Goal: Check status: Check status

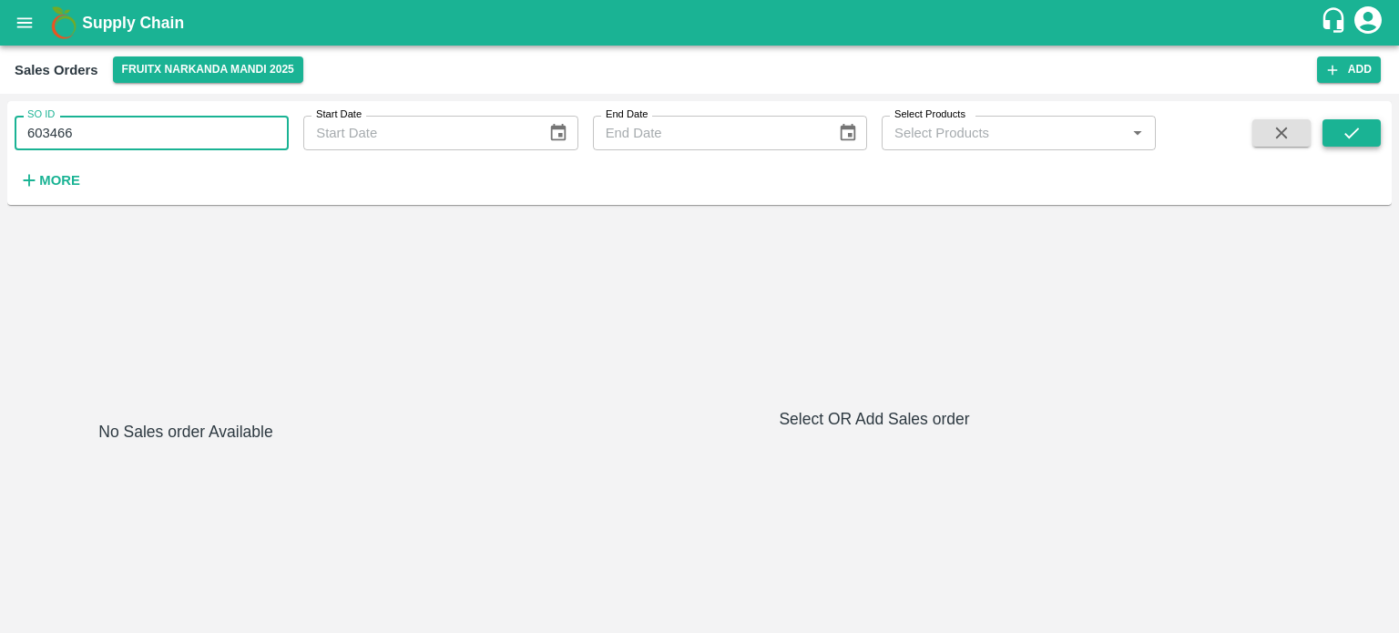
type input "603466"
click at [1350, 135] on icon "submit" at bounding box center [1351, 133] width 20 height 20
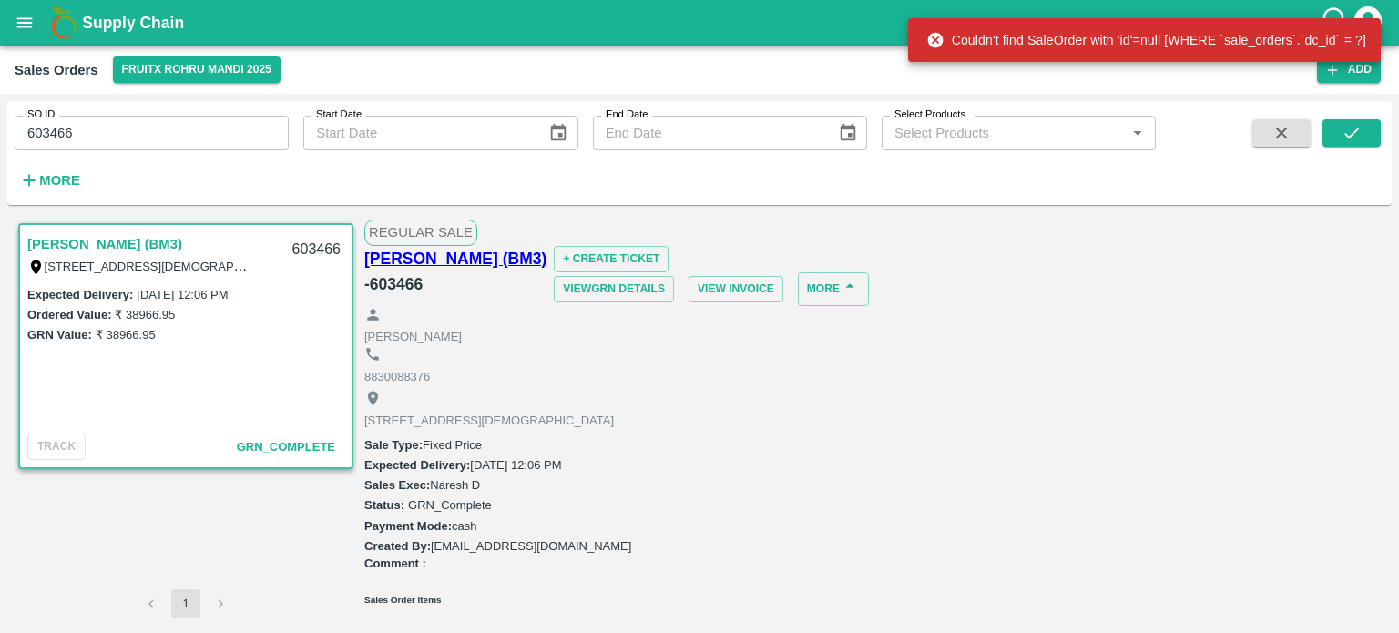
click at [209, 117] on input "603466" at bounding box center [152, 133] width 274 height 35
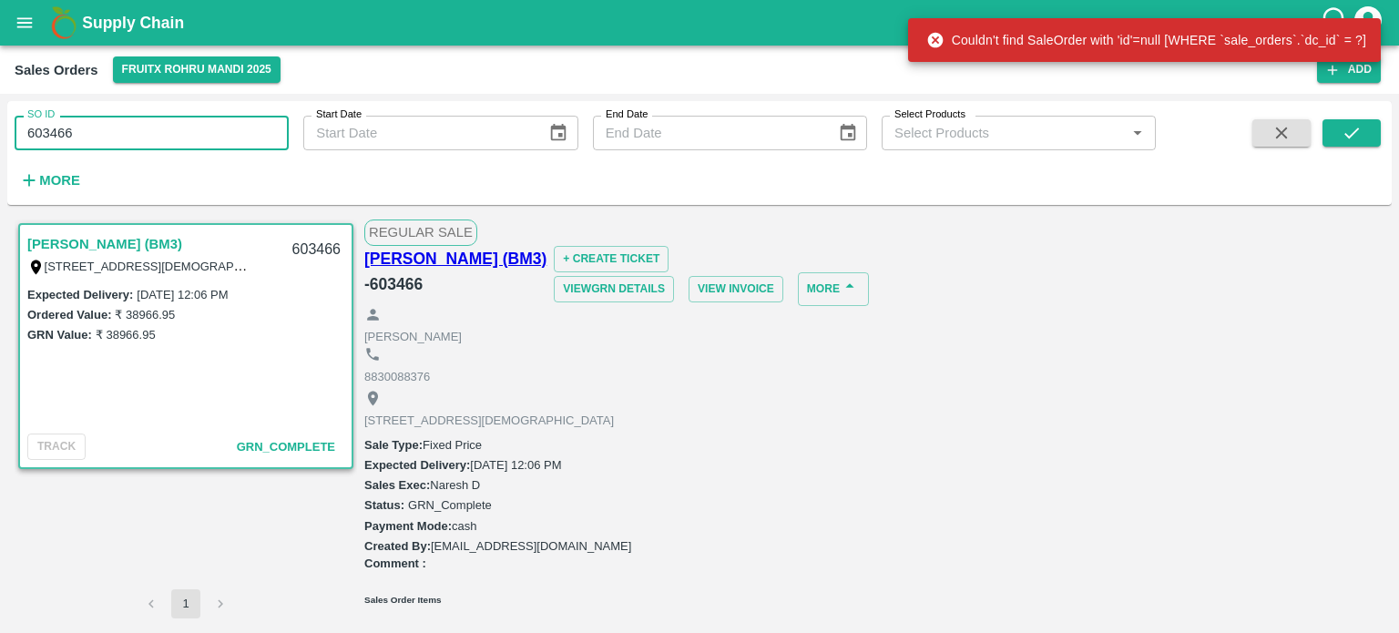
drag, startPoint x: 69, startPoint y: 124, endPoint x: 109, endPoint y: 127, distance: 40.2
click at [109, 127] on input "603466" at bounding box center [152, 133] width 274 height 35
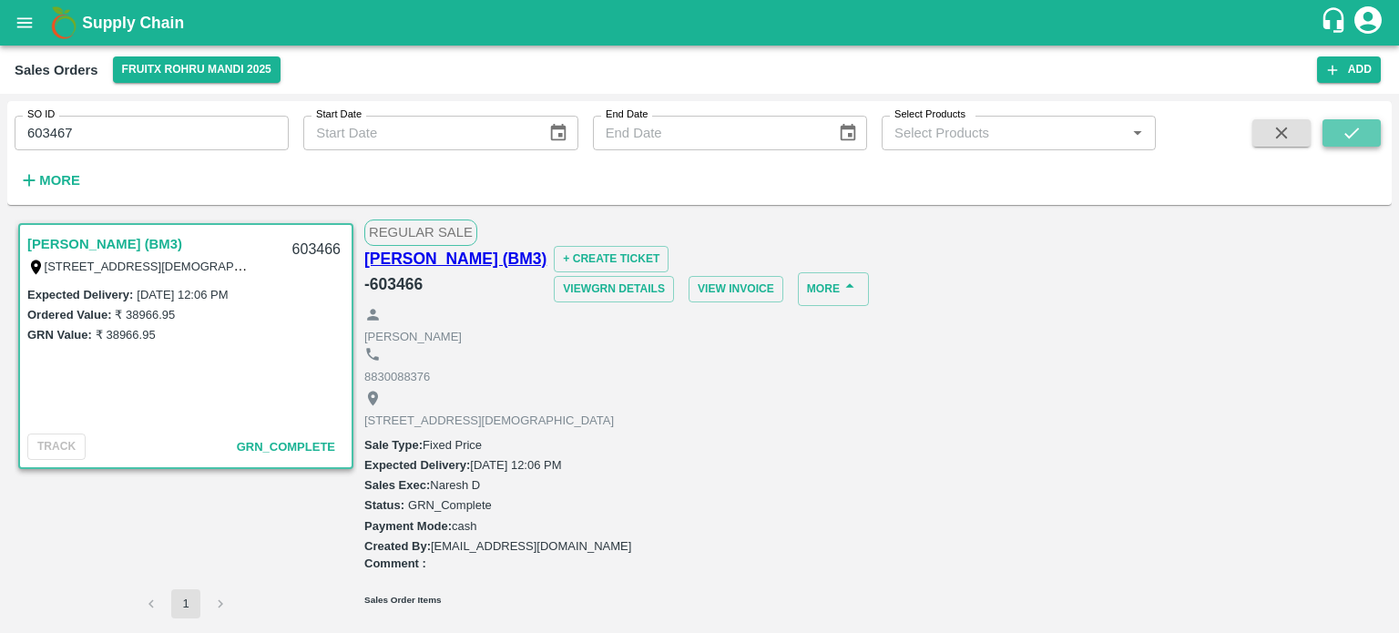
click at [1361, 126] on button "submit" at bounding box center [1351, 132] width 58 height 27
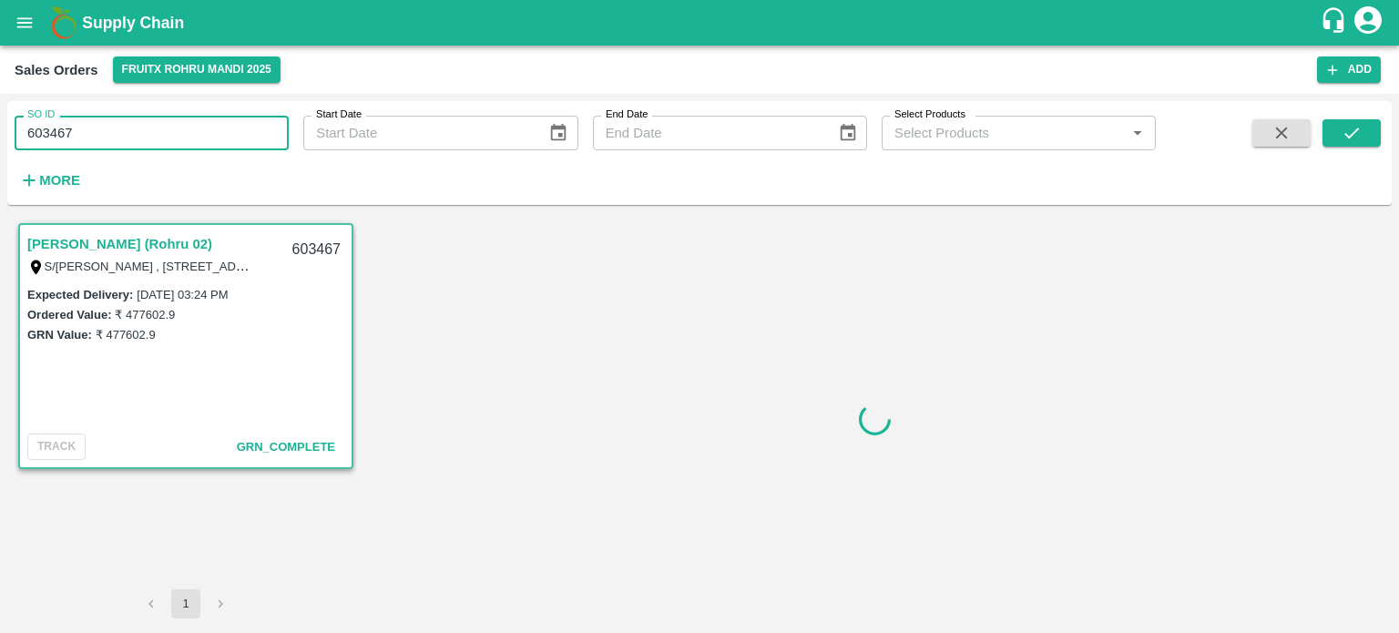
click at [63, 127] on input "603467" at bounding box center [152, 133] width 274 height 35
click at [1346, 145] on button "submit" at bounding box center [1351, 132] width 58 height 27
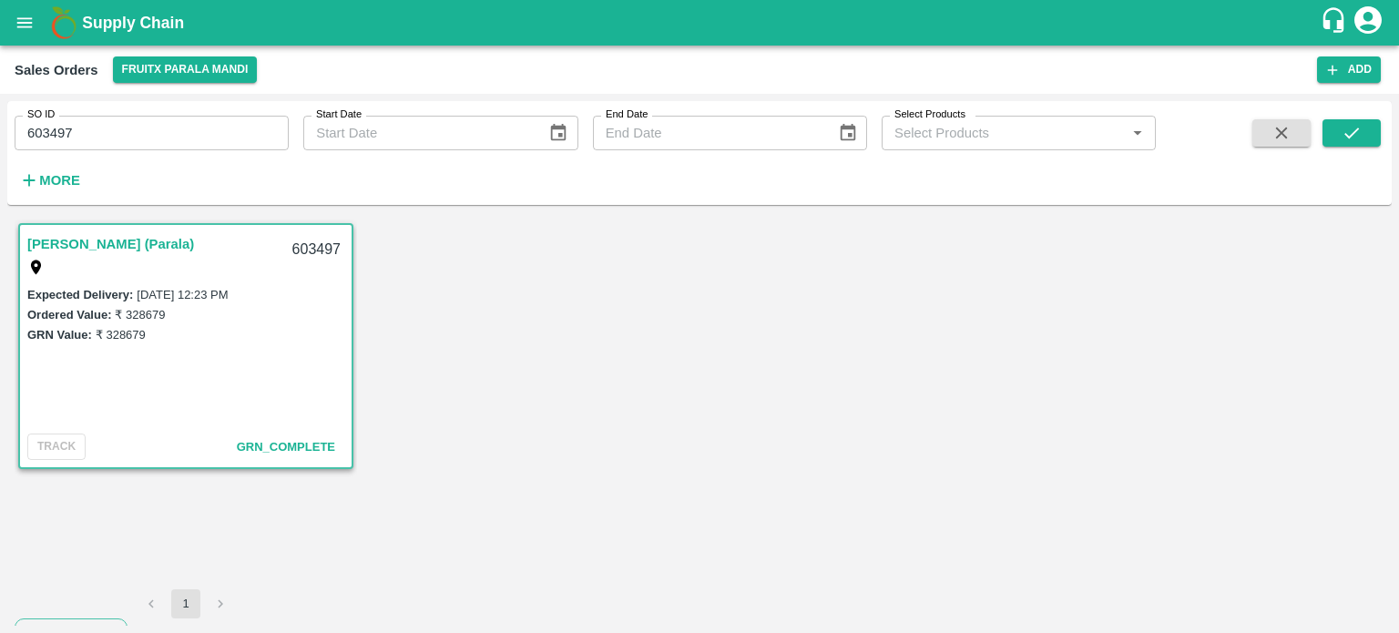
click at [193, 112] on div "SO ID 603497 SO ID" at bounding box center [144, 125] width 289 height 49
click at [191, 117] on input "603497" at bounding box center [152, 133] width 274 height 35
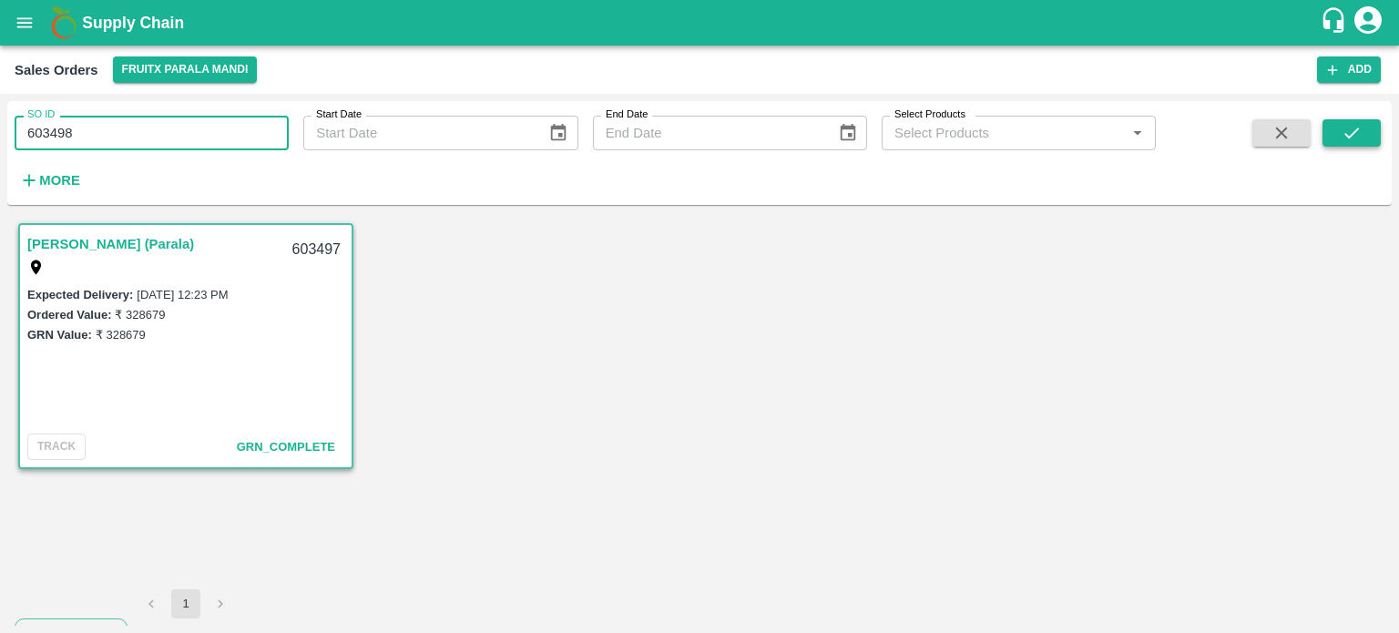
click at [1331, 138] on button "submit" at bounding box center [1351, 132] width 58 height 27
click at [173, 135] on input "603498" at bounding box center [152, 133] width 274 height 35
drag, startPoint x: 57, startPoint y: 122, endPoint x: 162, endPoint y: 133, distance: 105.3
click at [162, 133] on input "603498" at bounding box center [152, 133] width 274 height 35
click at [1361, 133] on button "submit" at bounding box center [1351, 132] width 58 height 27
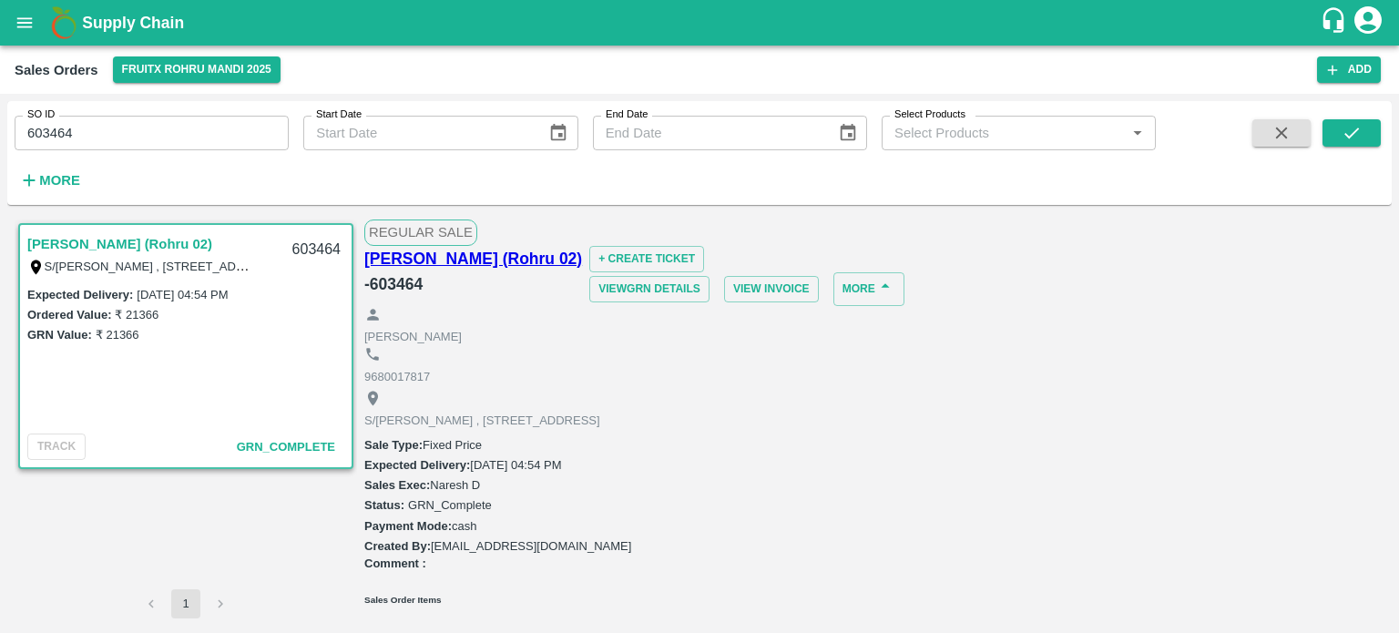
click at [137, 126] on input "603464" at bounding box center [152, 133] width 274 height 35
click at [1351, 134] on icon "submit" at bounding box center [1351, 132] width 15 height 11
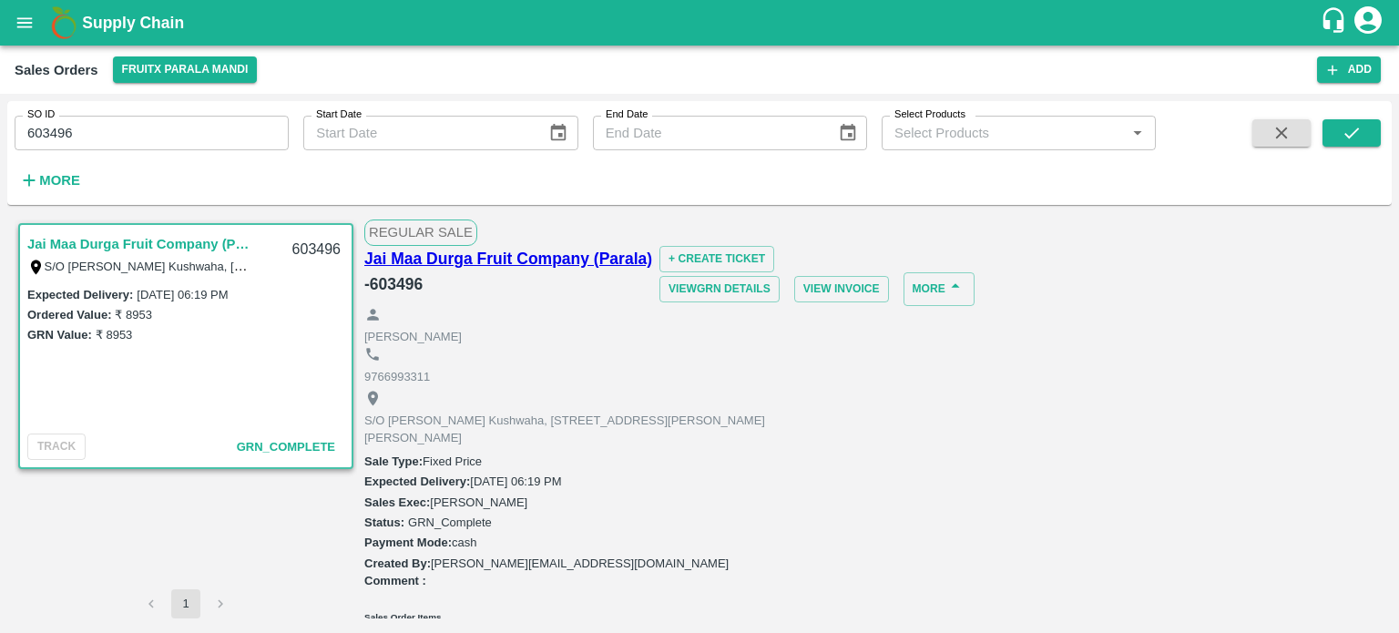
click at [160, 134] on input "603496" at bounding box center [152, 133] width 274 height 35
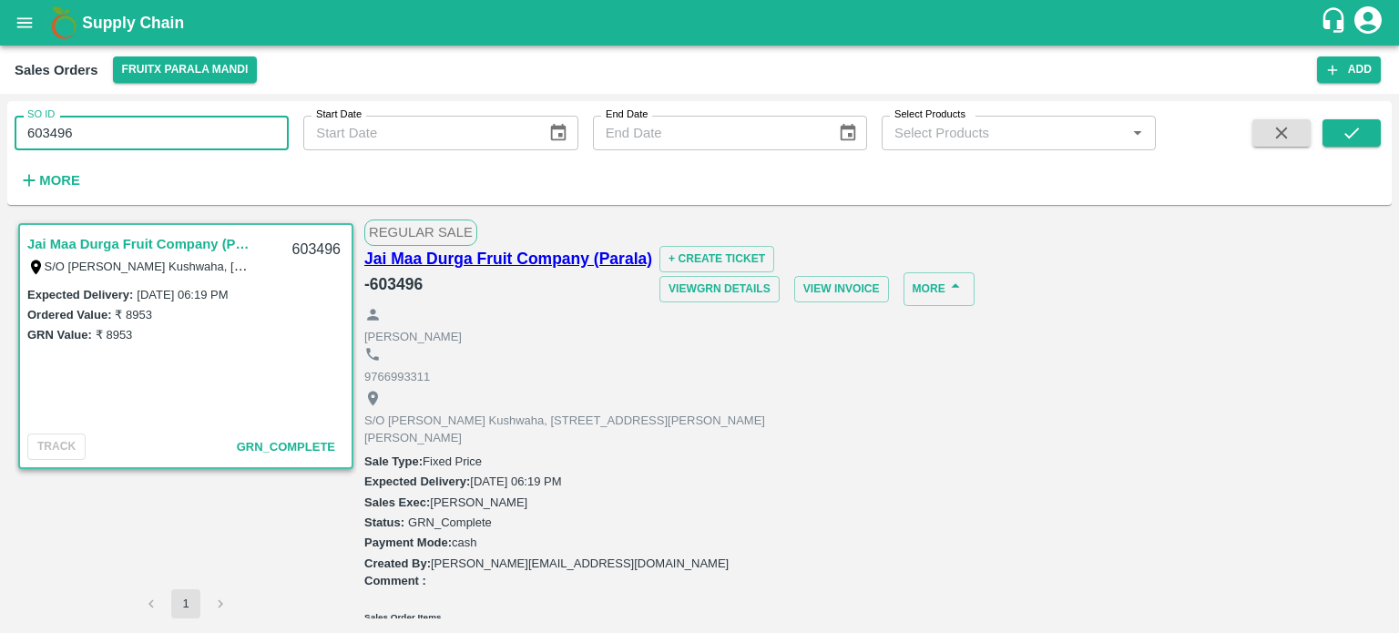
drag, startPoint x: 59, startPoint y: 127, endPoint x: 175, endPoint y: 132, distance: 115.7
click at [175, 132] on input "603496" at bounding box center [152, 133] width 274 height 35
click at [142, 125] on input "603462" at bounding box center [152, 133] width 274 height 35
click at [1334, 142] on button "submit" at bounding box center [1351, 132] width 58 height 27
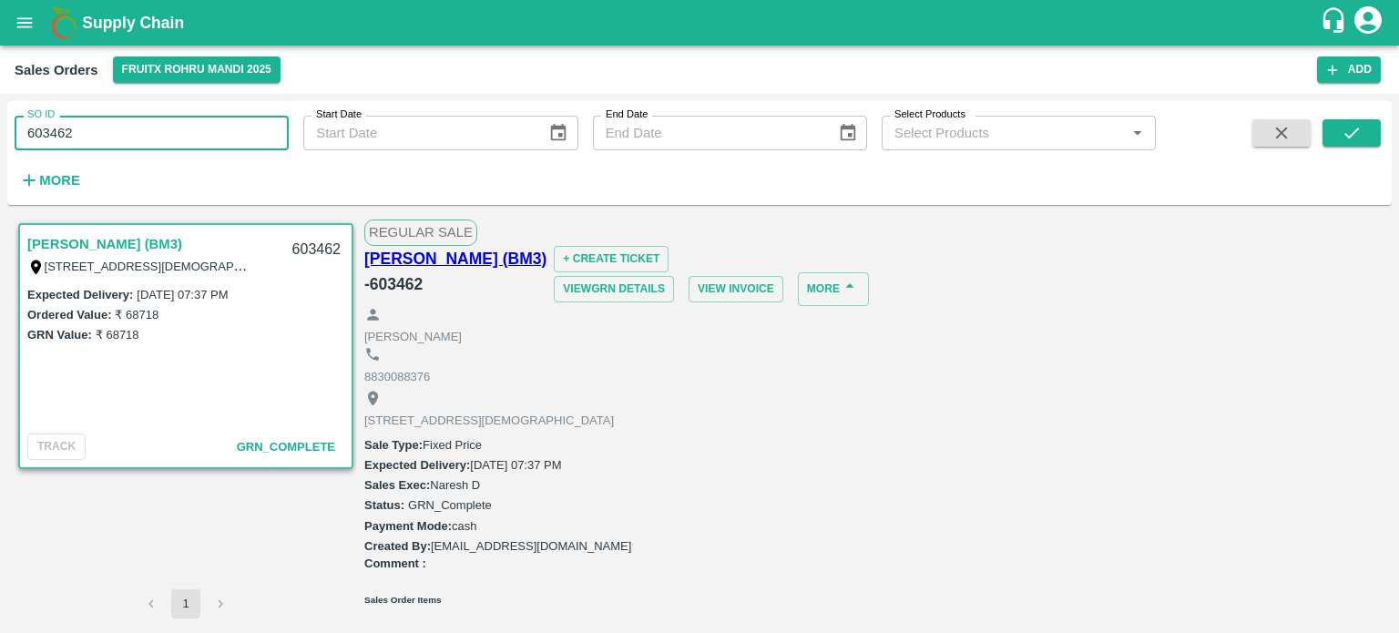
click at [217, 139] on input "603462" at bounding box center [152, 133] width 274 height 35
type input "603460"
click at [1337, 141] on button "submit" at bounding box center [1351, 132] width 58 height 27
